Goal: Task Accomplishment & Management: Manage account settings

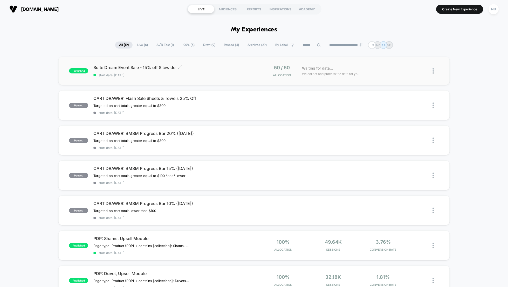
click at [163, 76] on span "start date: [DATE]" at bounding box center [173, 75] width 160 height 4
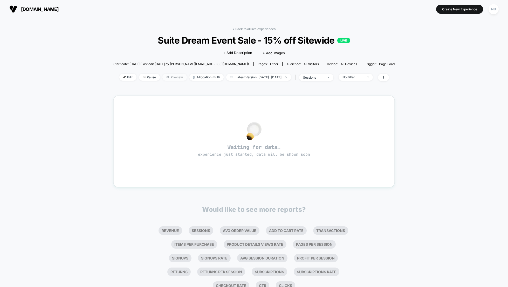
click at [162, 79] on span "Preview" at bounding box center [174, 77] width 24 height 7
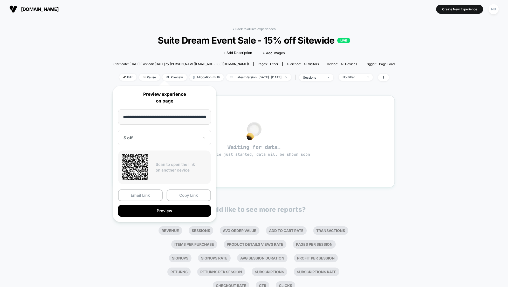
scroll to position [0, 28]
click at [115, 58] on div "< Back to all live experiences Suite Dream Event Sale - 15% off Sitewide LIVE C…" at bounding box center [253, 57] width 281 height 61
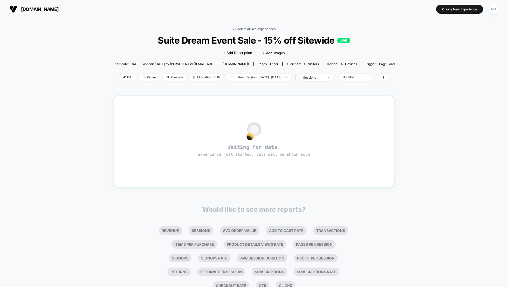
click at [249, 32] on div "< Back to all live experiences Suite Dream Event Sale - 15% off Sitewide LIVE C…" at bounding box center [253, 57] width 281 height 61
click at [249, 30] on link "< Back to all live experiences" at bounding box center [254, 29] width 43 height 4
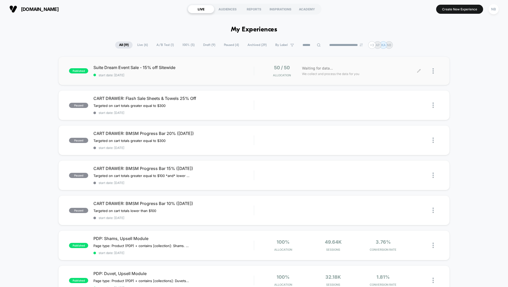
click at [436, 72] on div at bounding box center [436, 71] width 6 height 12
click at [486, 63] on div "published Suite Dream Event Sale - 15% off Sitewide start date: [DATE] 50 / 50 …" at bounding box center [254, 277] width 508 height 440
click at [136, 69] on span "Suite Dream Event Sale - 15% off Sitewide Click to edit experience details" at bounding box center [173, 67] width 160 height 5
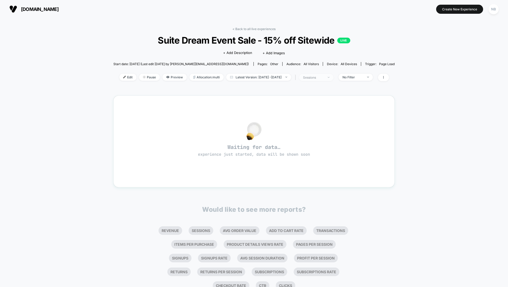
click at [321, 79] on div "sessions" at bounding box center [313, 78] width 21 height 4
click at [363, 78] on div "No Filter" at bounding box center [353, 77] width 21 height 4
click at [119, 76] on span "Edit" at bounding box center [127, 77] width 17 height 7
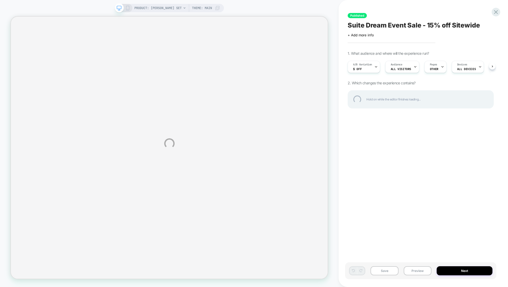
click at [360, 66] on div "PRODUCT: [PERSON_NAME] Set PRODUCT: [PERSON_NAME] Set Theme: MAIN Published Sui…" at bounding box center [254, 143] width 508 height 287
click at [367, 68] on div "PRODUCT: [PERSON_NAME] Set PRODUCT: [PERSON_NAME] Set Theme: MAIN Published Sui…" at bounding box center [254, 143] width 508 height 287
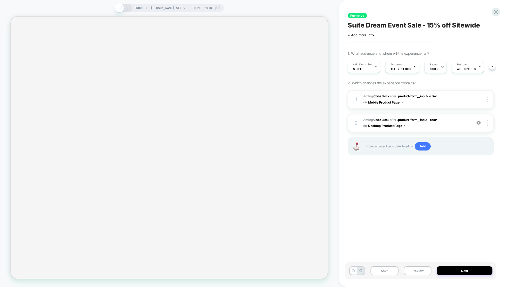
scroll to position [0, 0]
click at [367, 68] on div "A/B Variation $ off" at bounding box center [362, 67] width 29 height 12
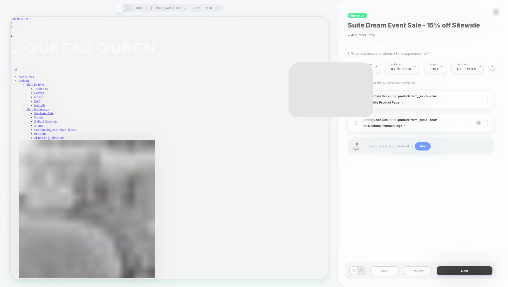
scroll to position [0, 0]
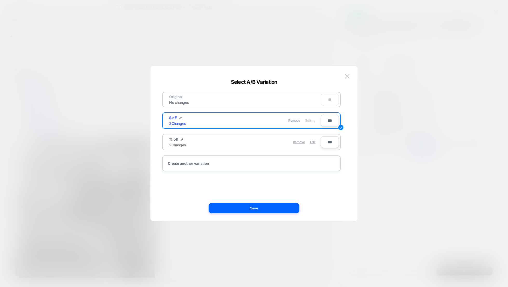
click at [250, 146] on div "Remove Edit" at bounding box center [281, 142] width 73 height 10
click at [311, 141] on span "Edit" at bounding box center [312, 142] width 5 height 4
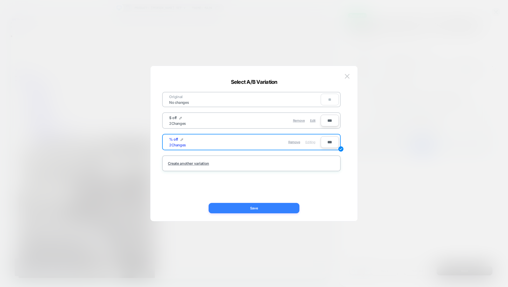
click at [283, 206] on button "Save" at bounding box center [254, 208] width 91 height 10
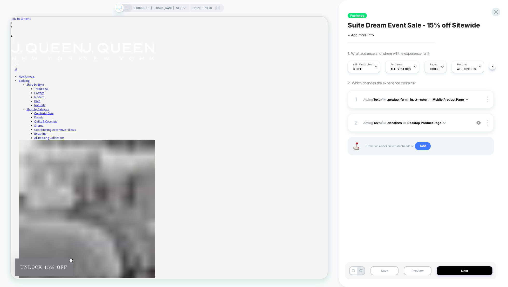
click at [442, 66] on icon at bounding box center [442, 66] width 3 height 3
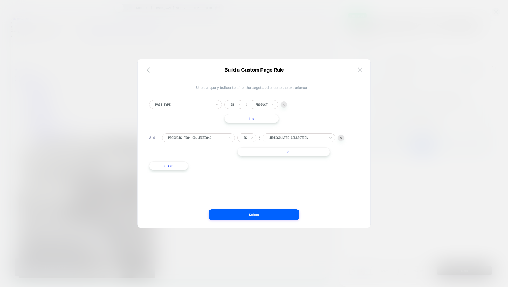
click at [362, 70] on img at bounding box center [360, 69] width 5 height 4
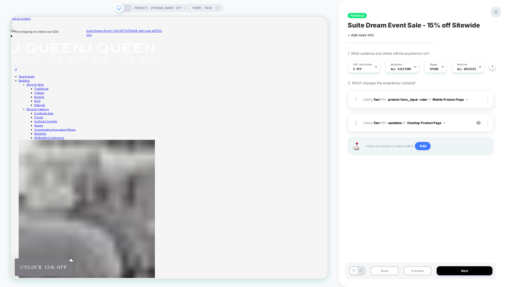
click at [495, 12] on icon at bounding box center [496, 12] width 7 height 7
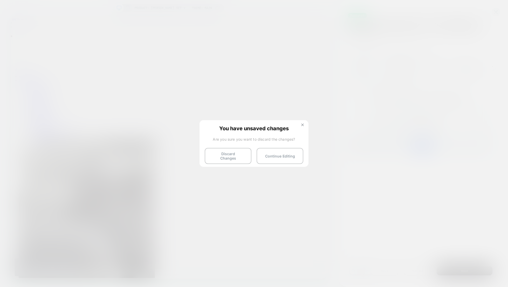
click at [302, 124] on button at bounding box center [303, 125] width 6 height 4
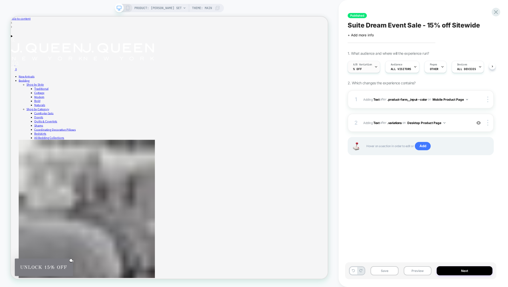
click at [366, 71] on div "A/B Variation % off" at bounding box center [362, 67] width 29 height 12
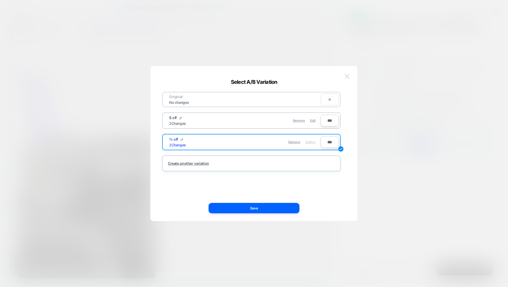
click at [348, 75] on img at bounding box center [347, 76] width 5 height 4
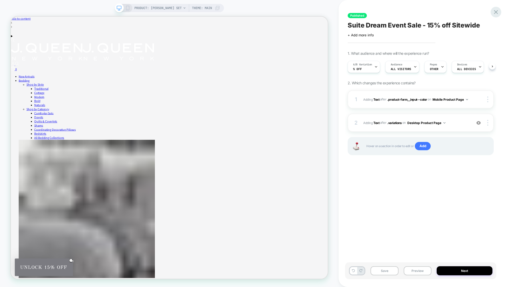
click at [495, 14] on icon at bounding box center [496, 12] width 7 height 7
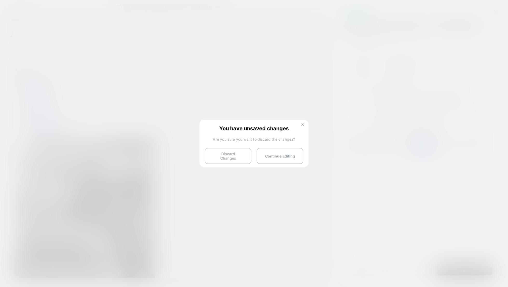
click at [237, 158] on button "Discard Changes" at bounding box center [228, 156] width 47 height 16
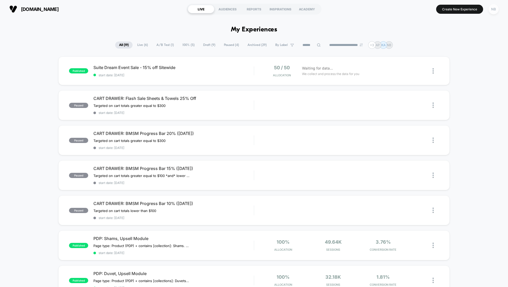
click at [494, 12] on div "NB" at bounding box center [494, 9] width 10 height 10
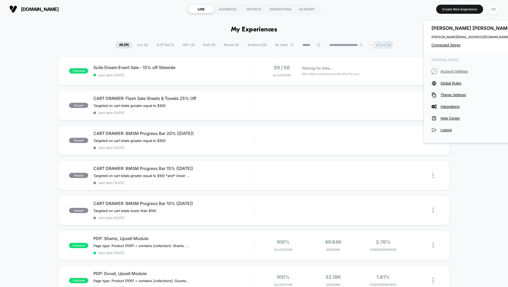
click at [459, 73] on span "Account Settings" at bounding box center [477, 71] width 73 height 4
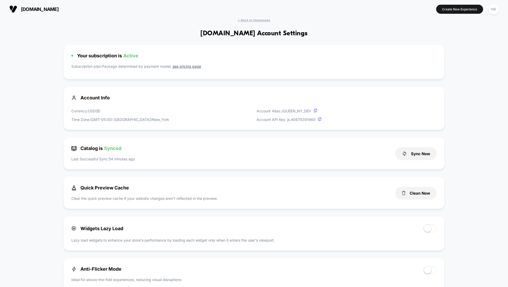
click at [244, 18] on div "[DOMAIN_NAME] Create New Experience NB" at bounding box center [254, 9] width 508 height 18
click at [244, 19] on span "< Back to Homepage" at bounding box center [254, 20] width 32 height 4
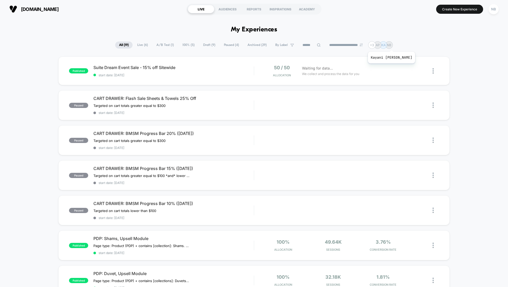
click at [386, 45] on p "KA" at bounding box center [383, 45] width 4 height 4
click at [391, 46] on p "NB" at bounding box center [389, 45] width 4 height 4
click at [186, 47] on span "100% ( 5 )" at bounding box center [189, 45] width 20 height 7
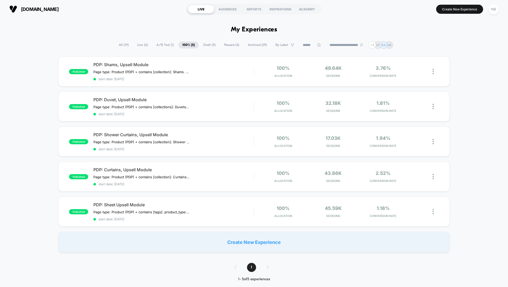
click at [120, 46] on span "All ( 19 )" at bounding box center [124, 45] width 18 height 7
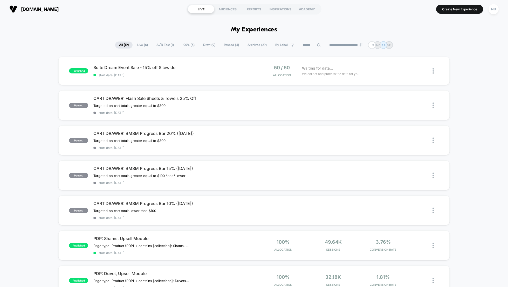
click at [161, 45] on span "A/B Test ( 1 )" at bounding box center [165, 45] width 25 height 7
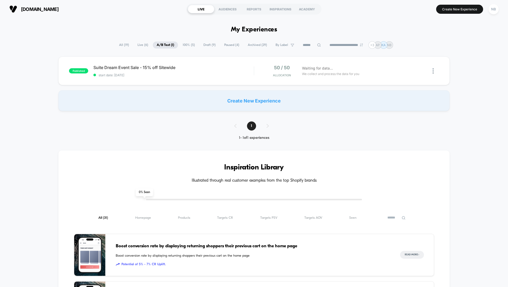
click at [121, 46] on span "All ( 19 )" at bounding box center [124, 45] width 18 height 7
